Goal: Information Seeking & Learning: Learn about a topic

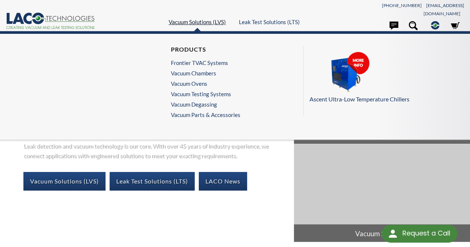
click at [219, 19] on link "Vacuum Solutions (LVS)" at bounding box center [197, 22] width 57 height 7
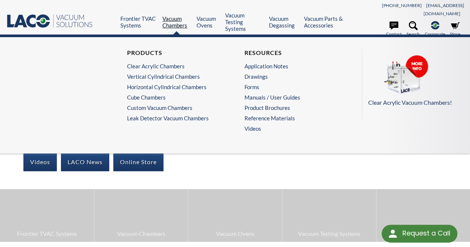
click at [172, 17] on link "Vacuum Chambers" at bounding box center [176, 21] width 29 height 13
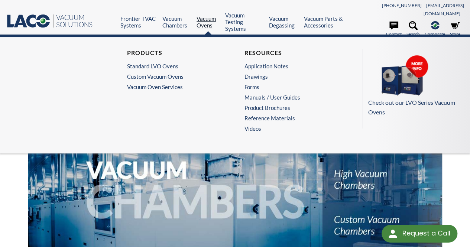
click at [201, 15] on link "Vacuum Ovens" at bounding box center [208, 21] width 23 height 13
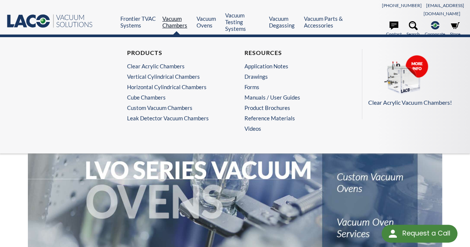
click at [184, 16] on link "Vacuum Chambers" at bounding box center [176, 21] width 29 height 13
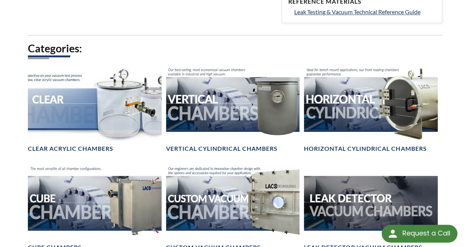
scroll to position [409, 0]
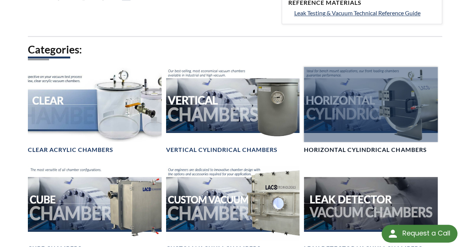
click at [339, 105] on div at bounding box center [370, 104] width 133 height 75
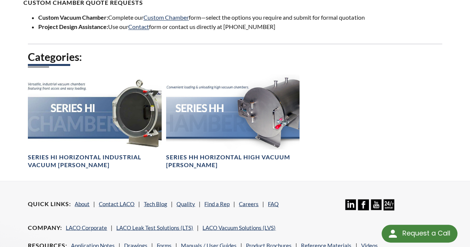
scroll to position [558, 0]
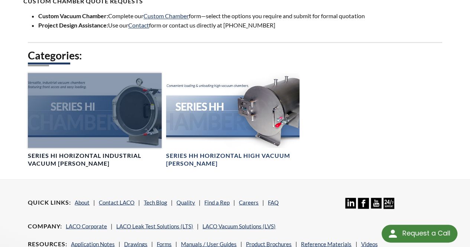
click at [64, 140] on link "Series HI Horizontal Industrial Vacuum Chambers" at bounding box center [94, 120] width 133 height 94
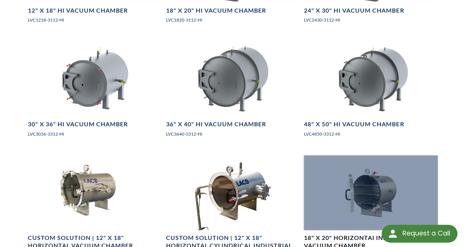
scroll to position [595, 0]
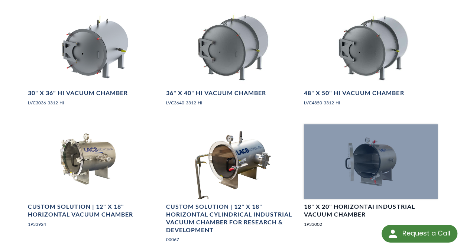
click at [348, 203] on h4 "18" X 20" HorizontaI Industrial Vacuum Chamber" at bounding box center [370, 211] width 133 height 16
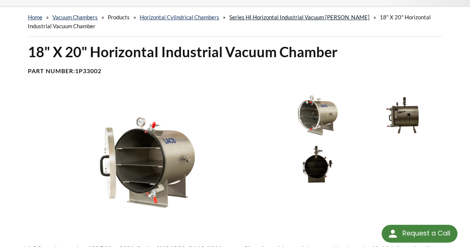
scroll to position [37, 0]
